Goal: Transaction & Acquisition: Book appointment/travel/reservation

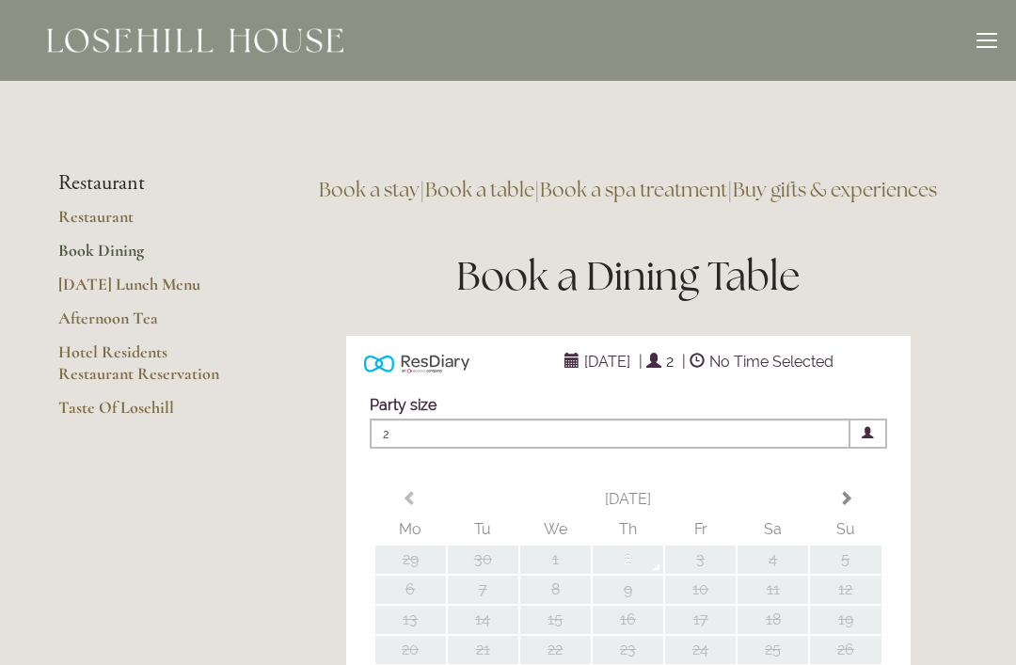
type input "Any Area"
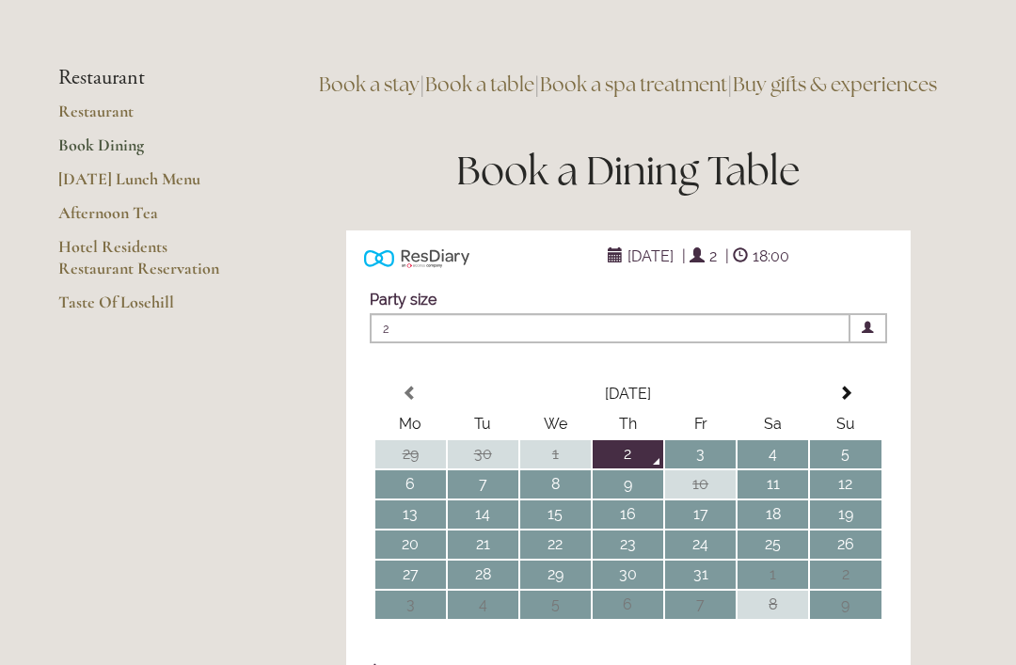
scroll to position [36, 0]
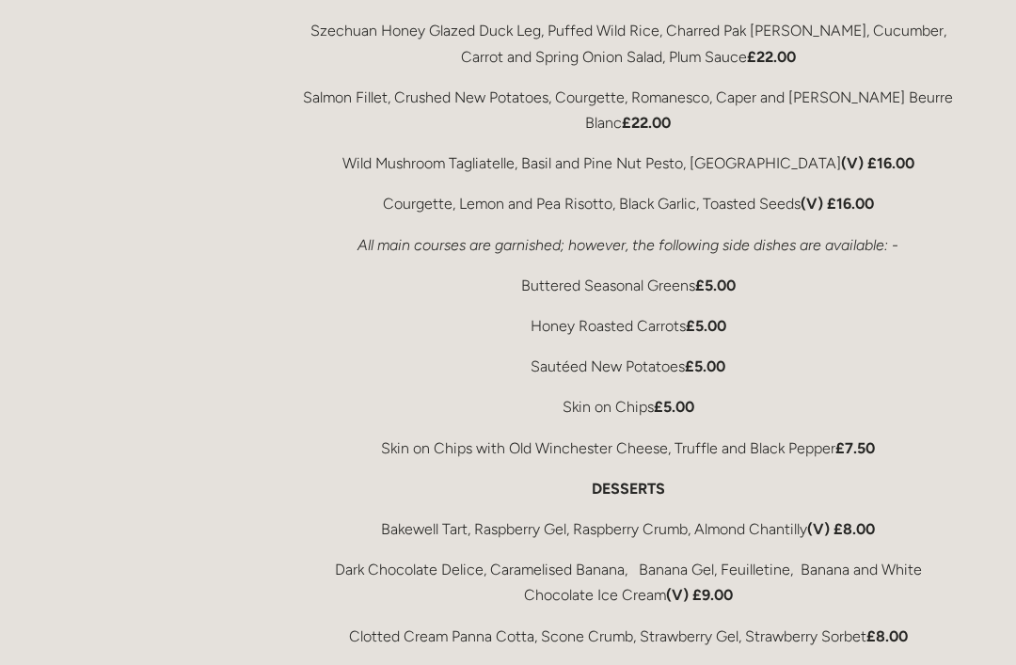
scroll to position [3640, 0]
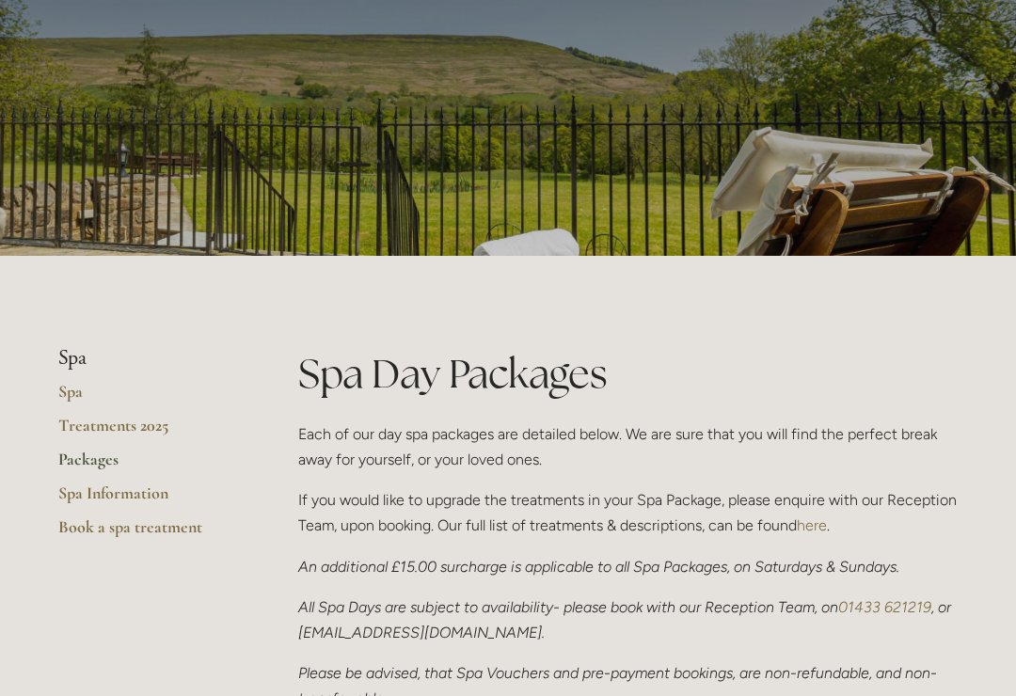
scroll to position [136, 0]
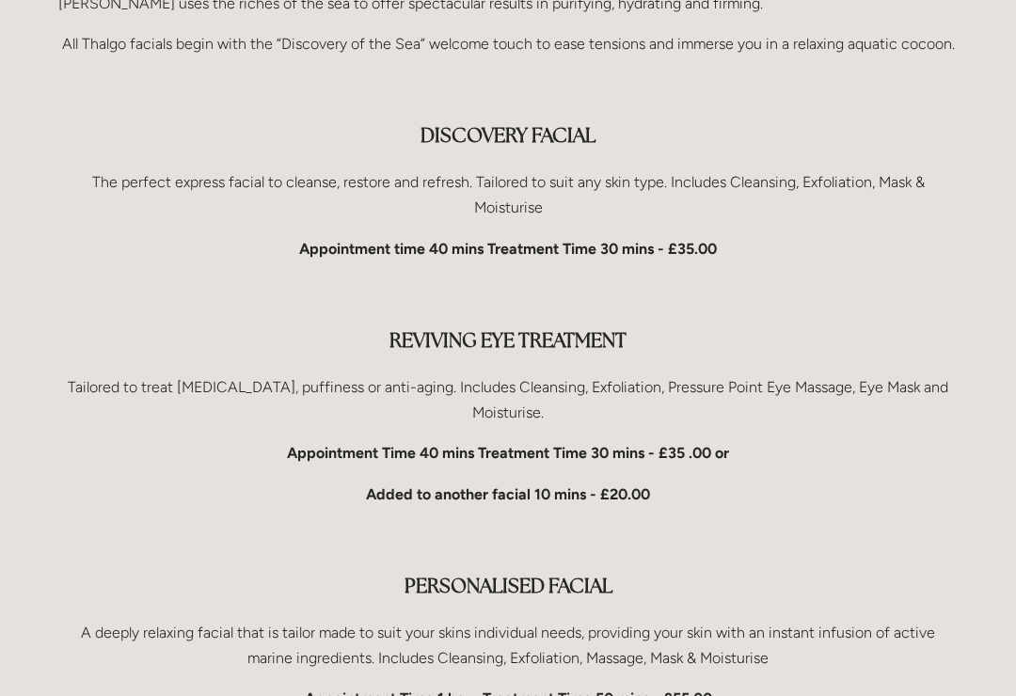
scroll to position [1420, 0]
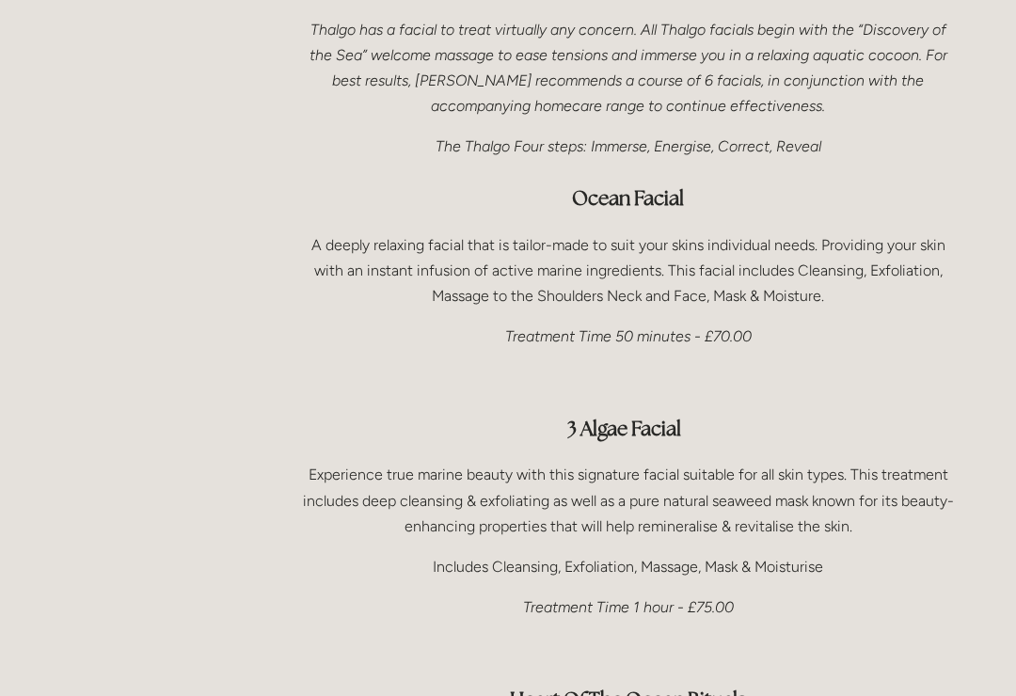
scroll to position [1179, 0]
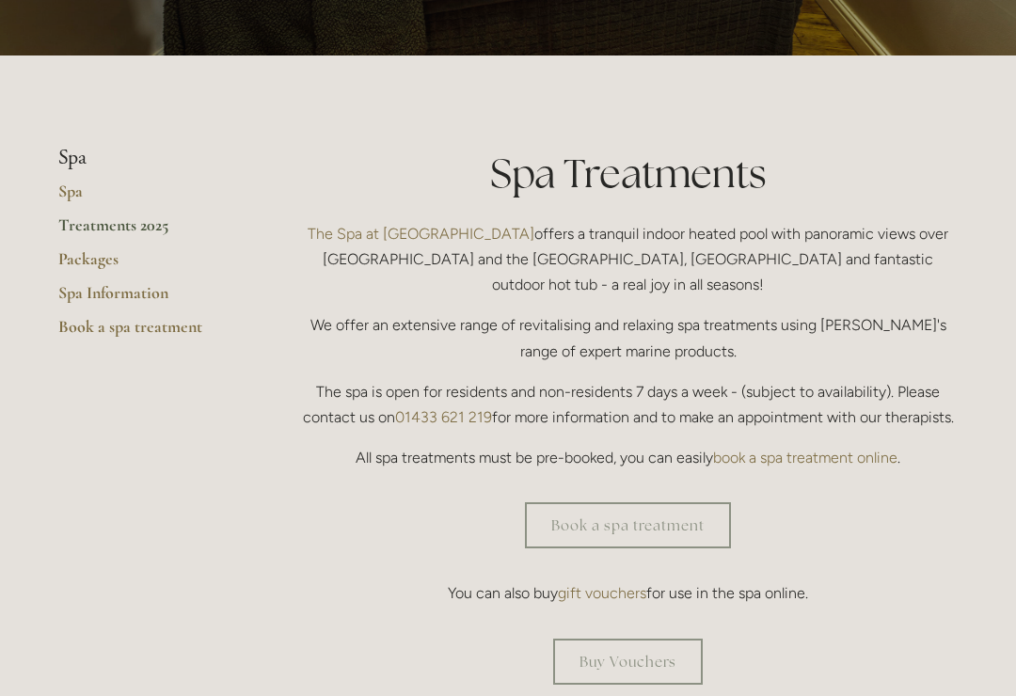
scroll to position [343, 0]
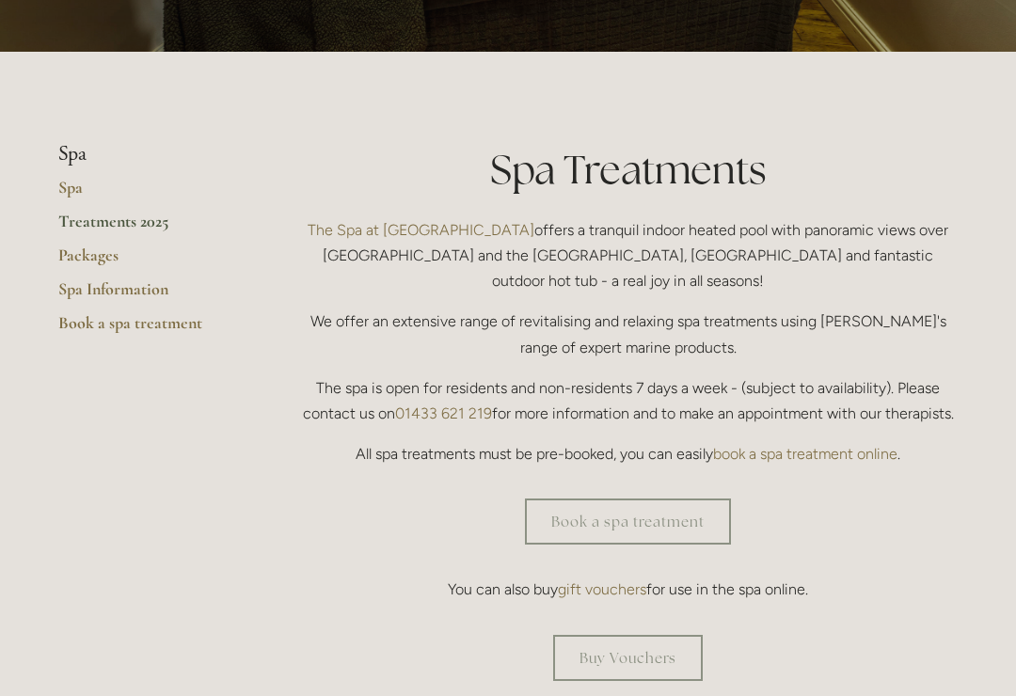
click at [184, 331] on link "Book a spa treatment" at bounding box center [148, 329] width 180 height 34
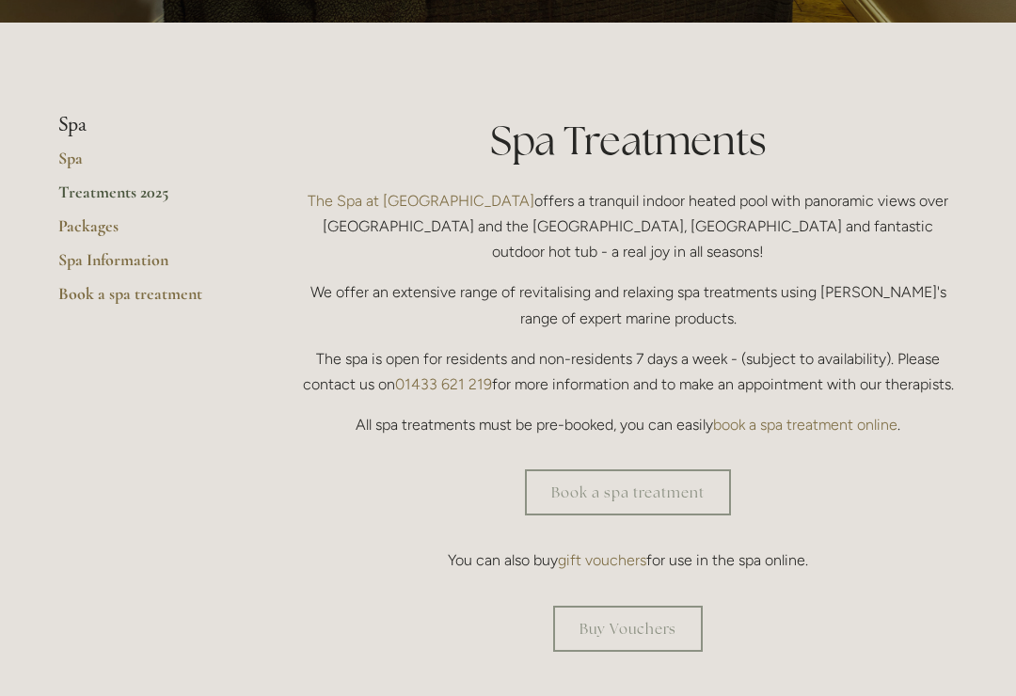
click at [103, 230] on link "Packages" at bounding box center [148, 232] width 180 height 34
click at [180, 292] on link "Book a spa treatment" at bounding box center [148, 300] width 180 height 34
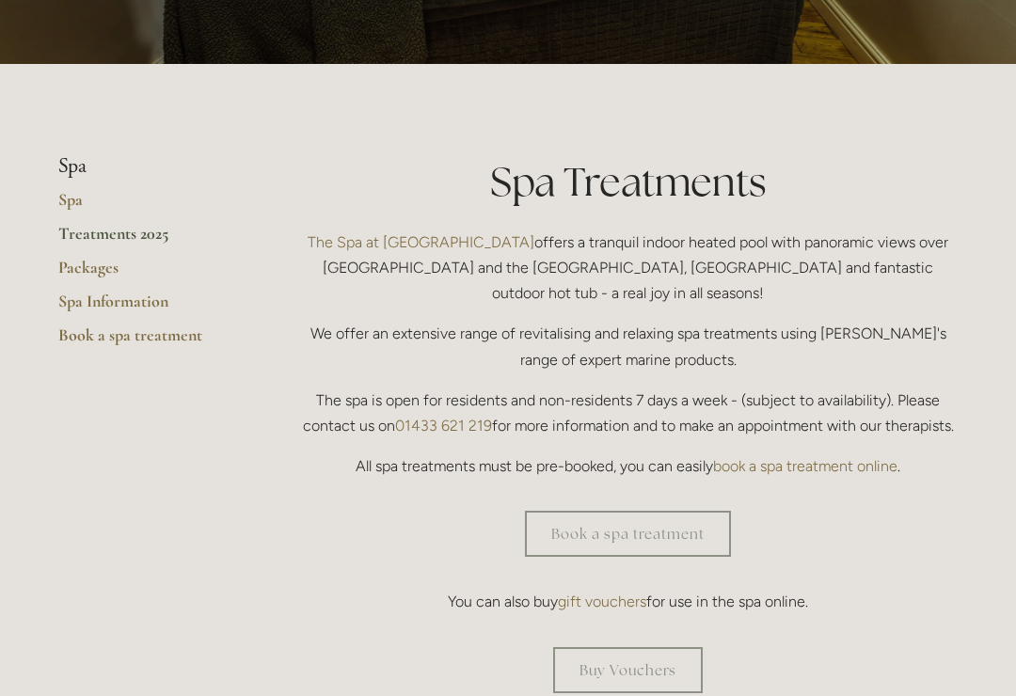
scroll to position [308, 0]
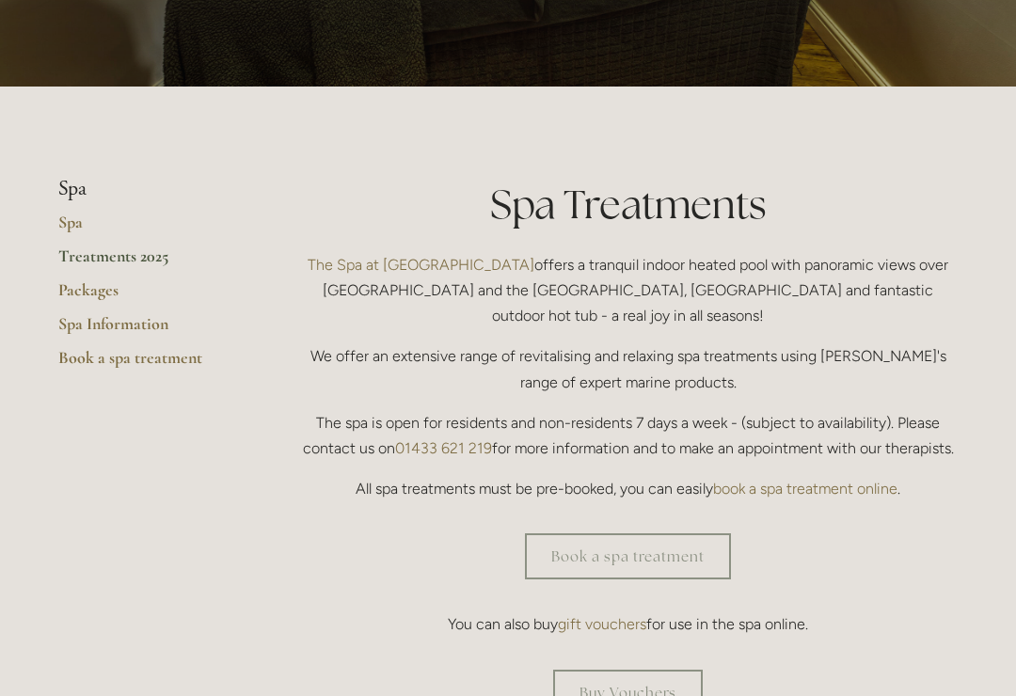
click at [144, 263] on link "Treatments 2025" at bounding box center [148, 262] width 180 height 34
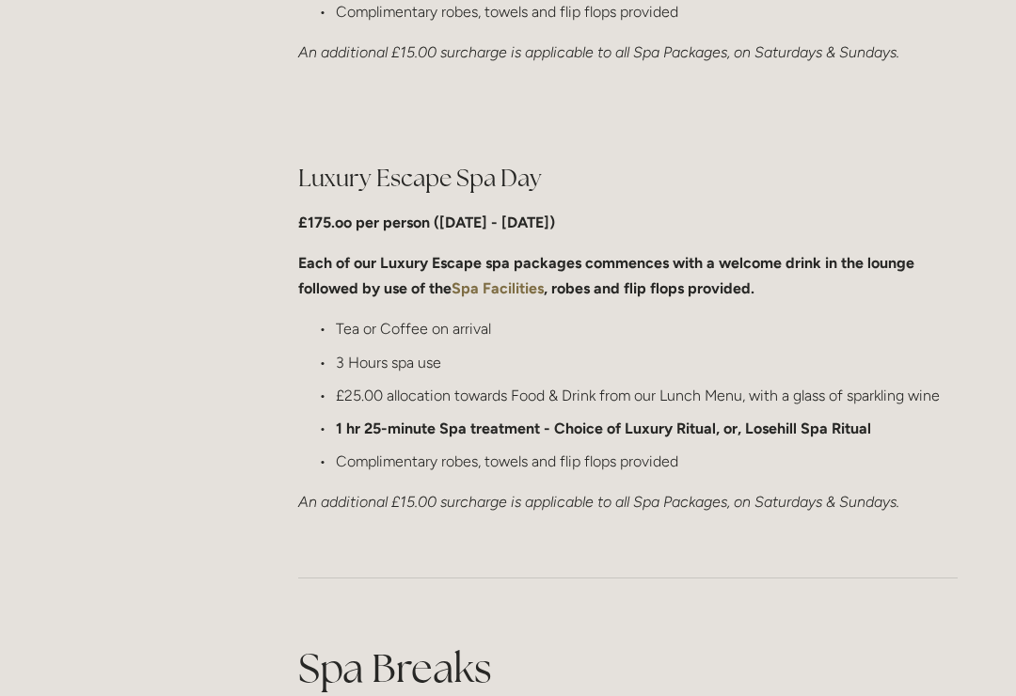
scroll to position [1804, 0]
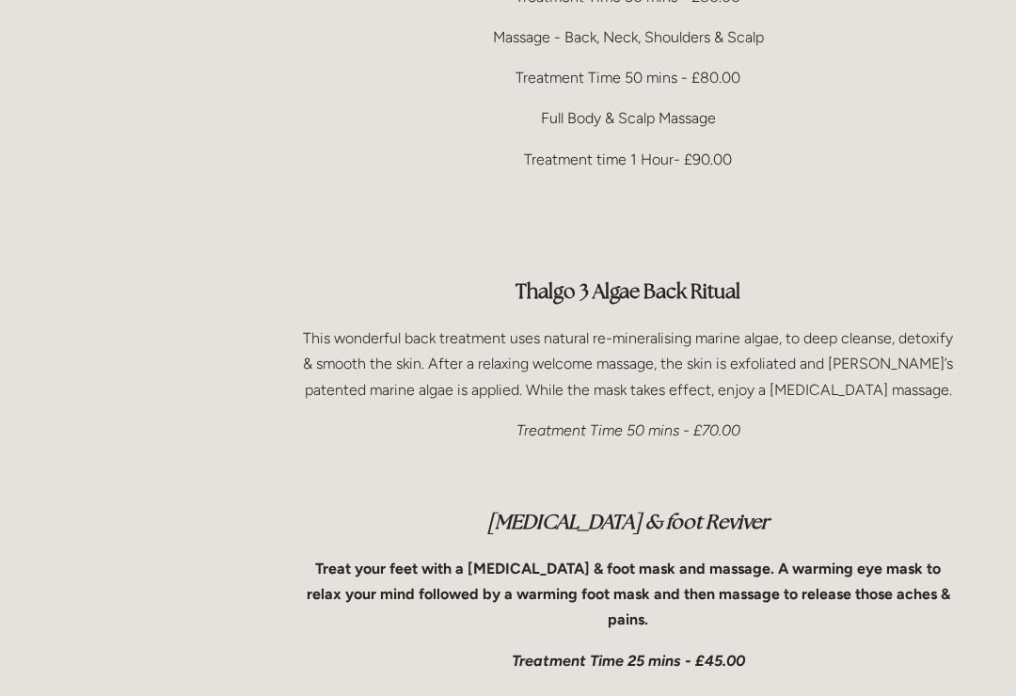
scroll to position [4141, 0]
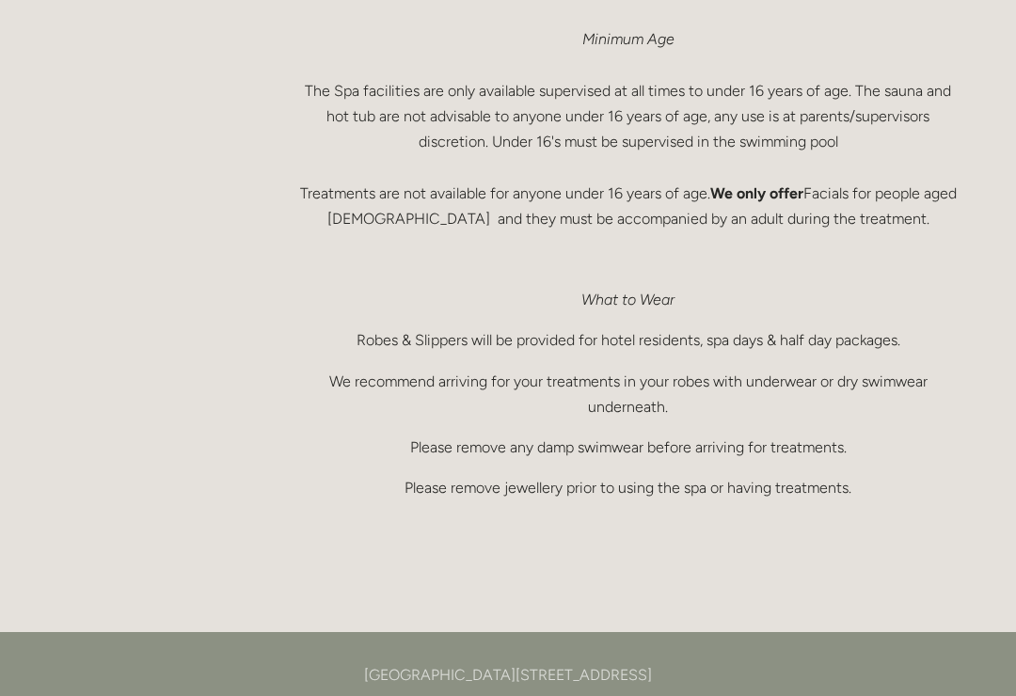
scroll to position [1272, 0]
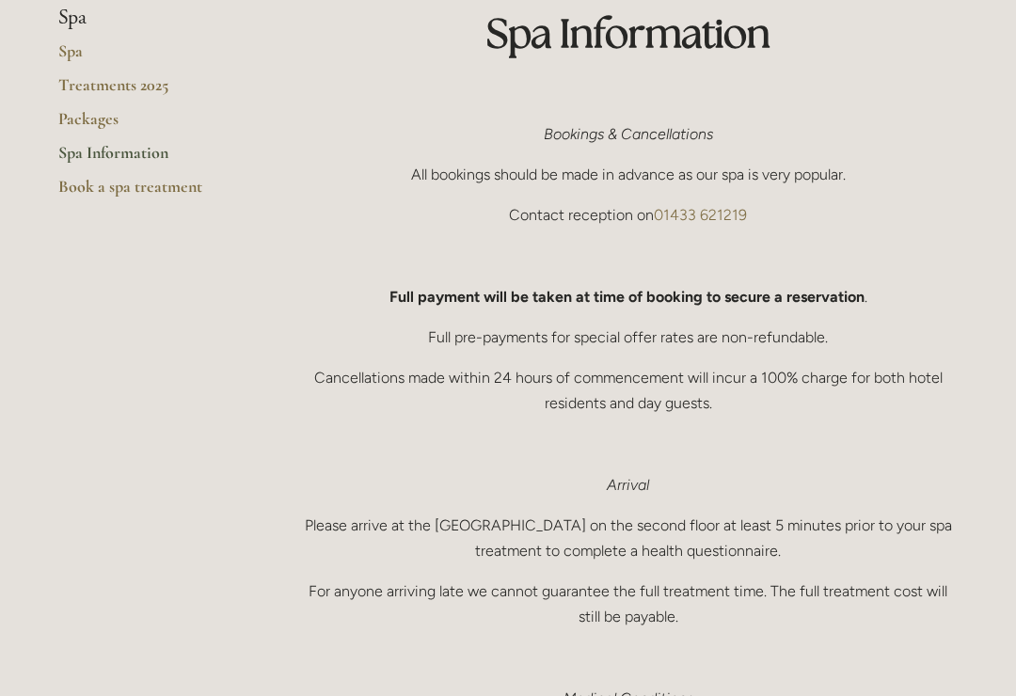
scroll to position [0, 0]
